Goal: Task Accomplishment & Management: Manage account settings

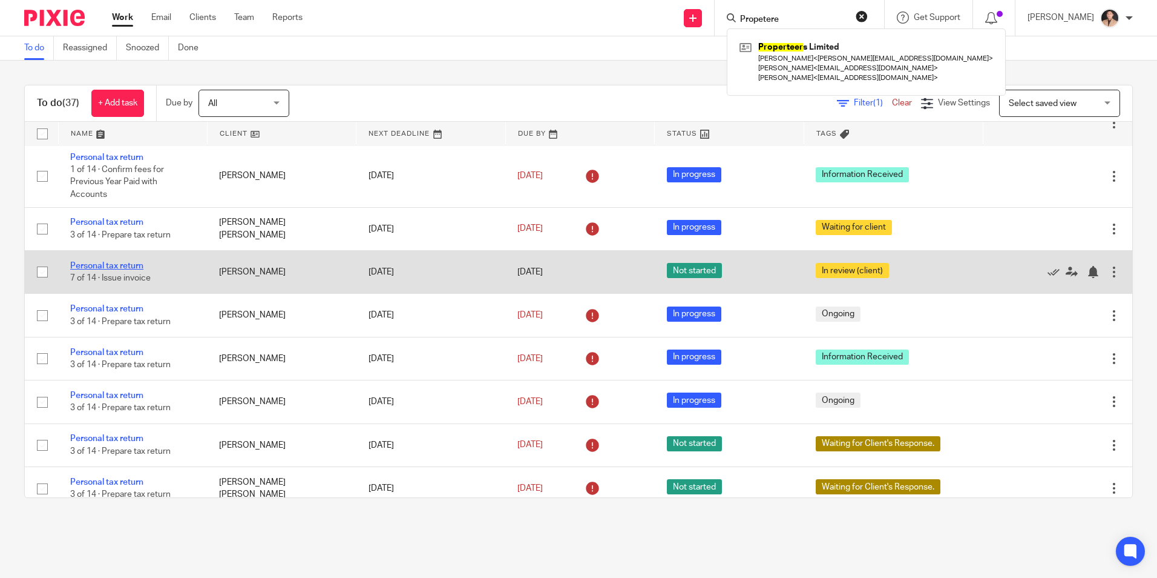
scroll to position [484, 0]
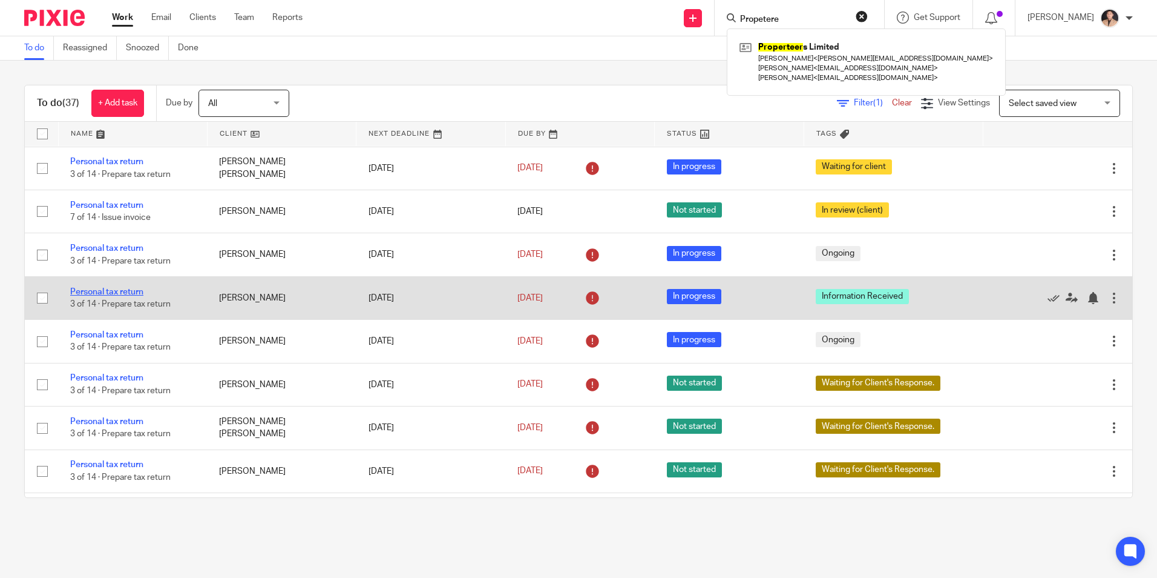
click at [114, 291] on link "Personal tax return" at bounding box center [106, 292] width 73 height 8
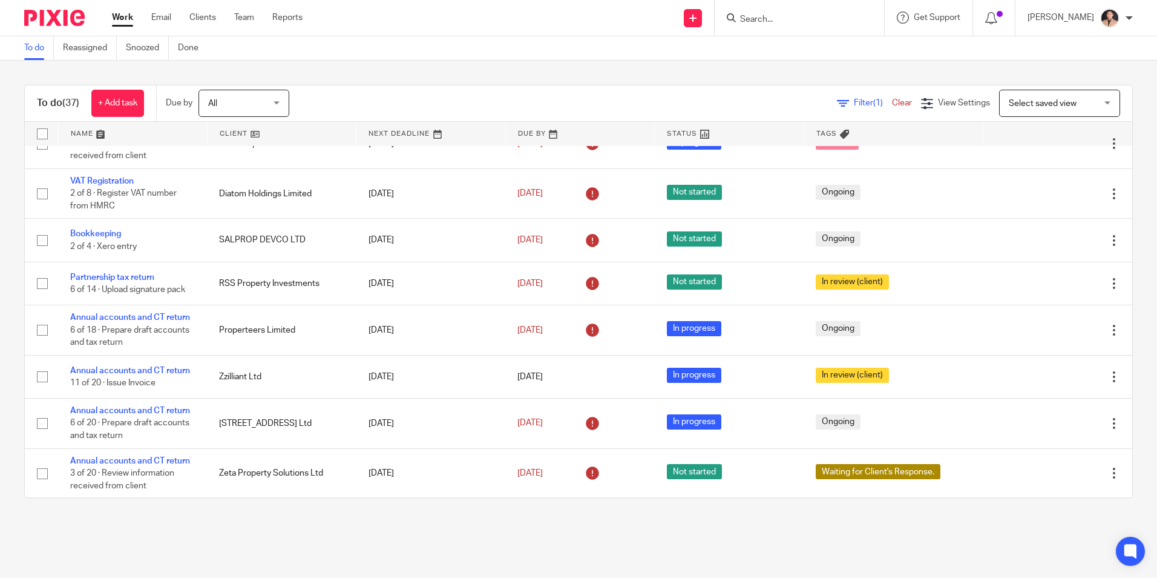
scroll to position [0, 0]
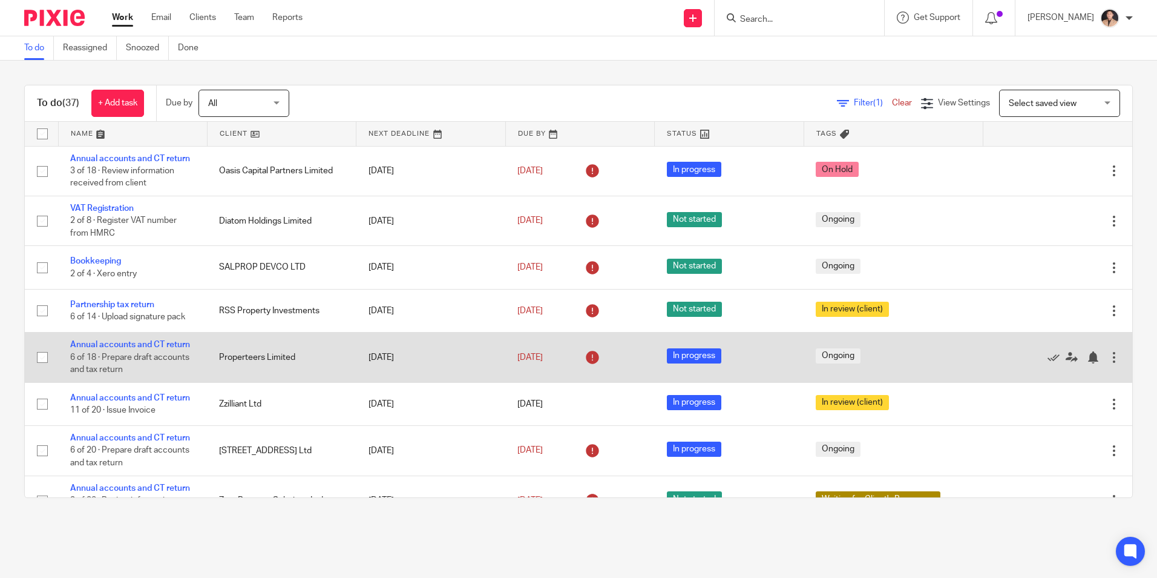
drag, startPoint x: 397, startPoint y: 363, endPoint x: 354, endPoint y: 366, distance: 43.1
click at [357, 365] on td "[DATE]" at bounding box center [431, 357] width 149 height 50
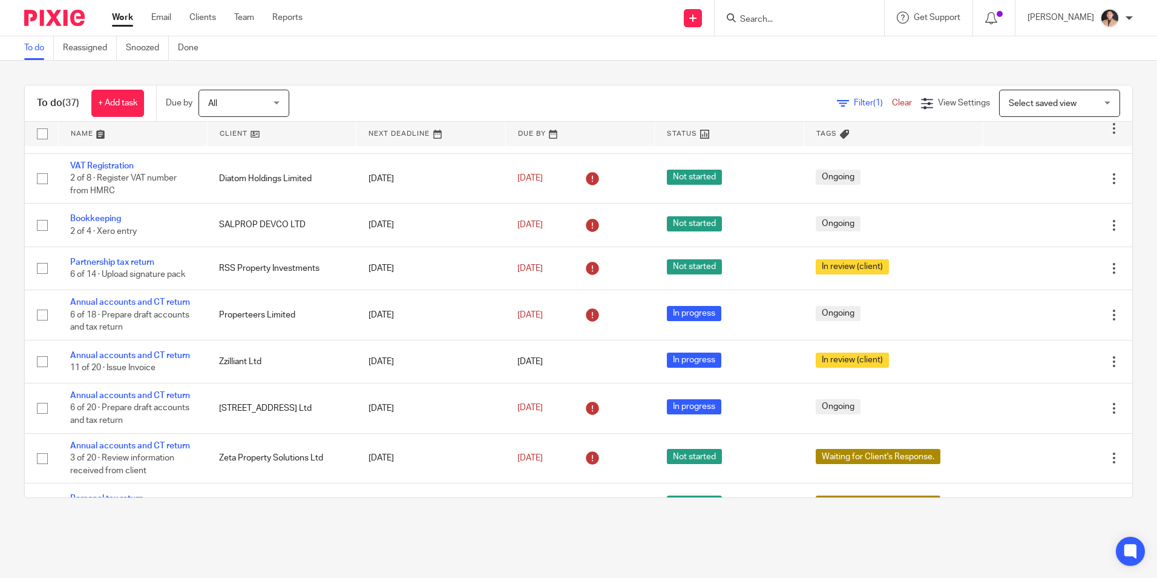
scroll to position [61, 0]
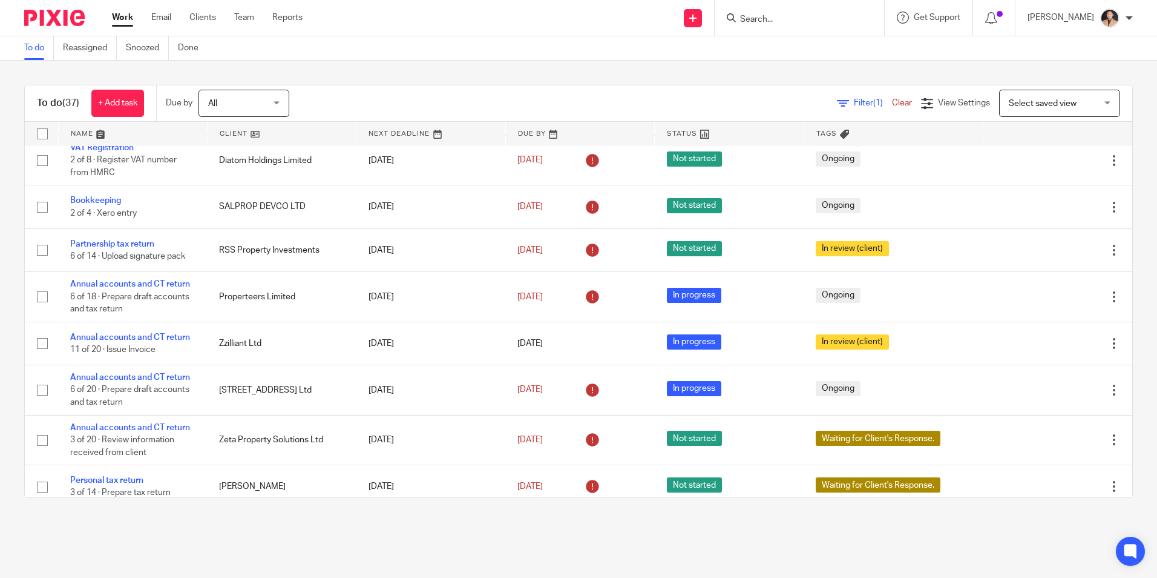
click at [499, 508] on div "To do (37) + Add task Due by All All [DATE] [DATE] This week Next week This mon…" at bounding box center [578, 291] width 1157 height 461
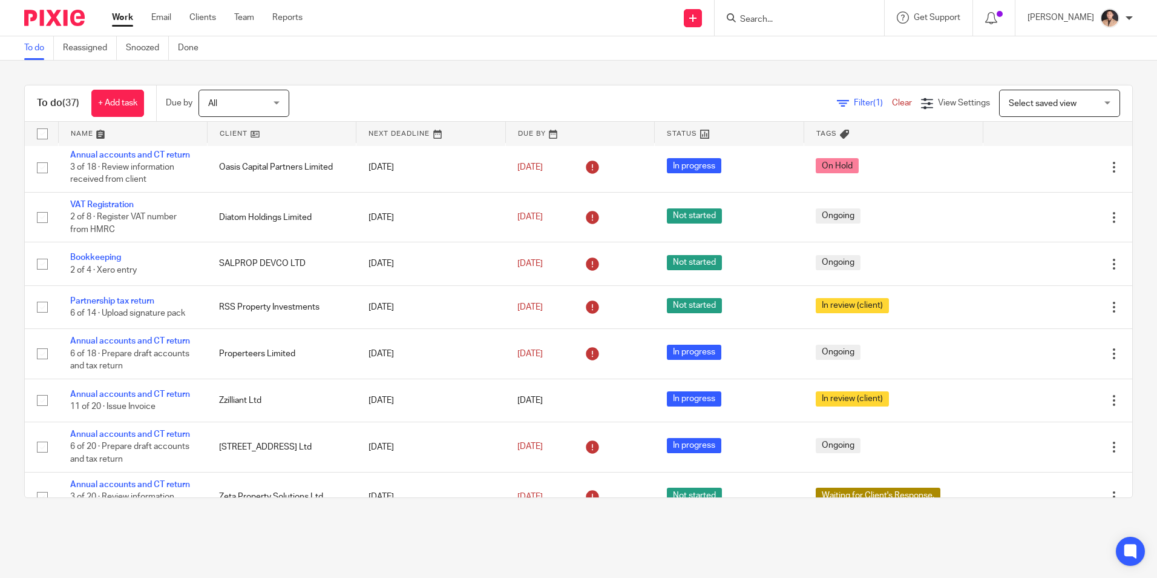
scroll to position [0, 0]
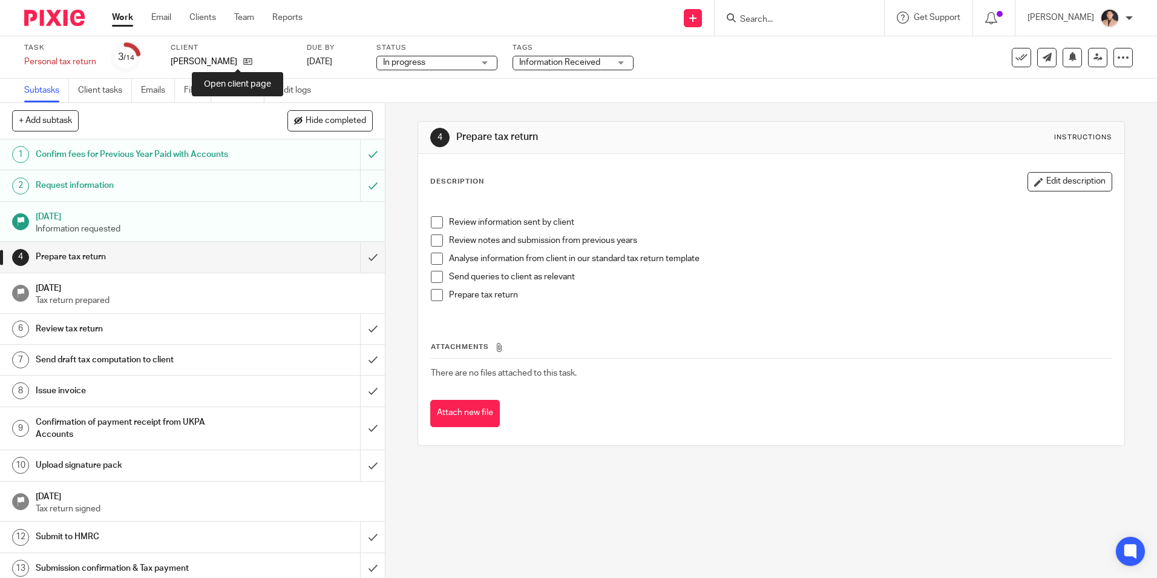
drag, startPoint x: 240, startPoint y: 64, endPoint x: 262, endPoint y: 70, distance: 22.0
click at [243, 64] on icon at bounding box center [247, 61] width 9 height 9
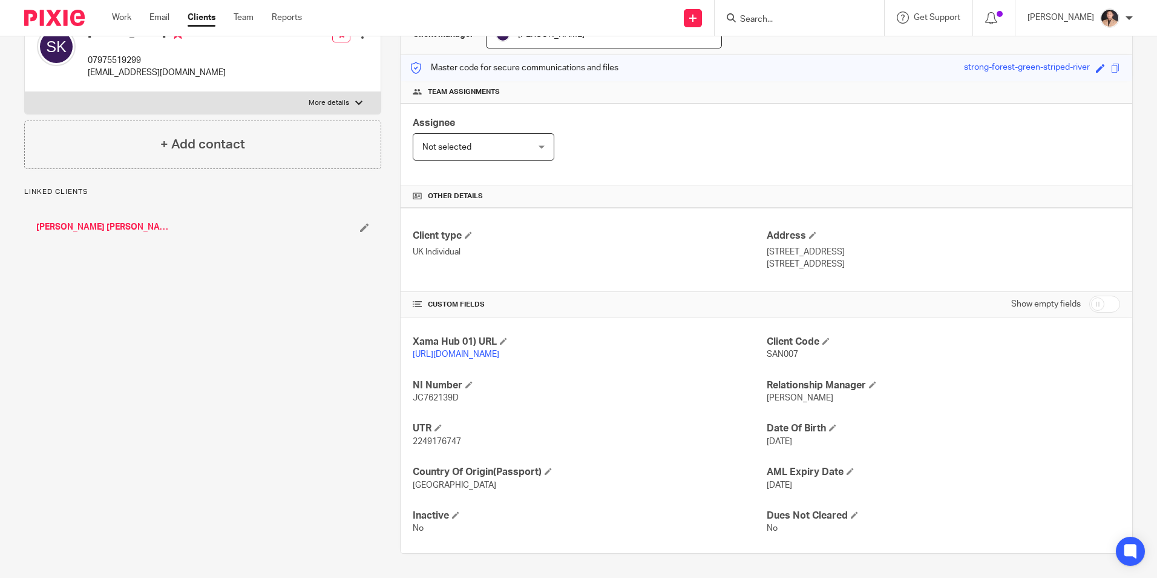
scroll to position [148, 0]
